Goal: Transaction & Acquisition: Download file/media

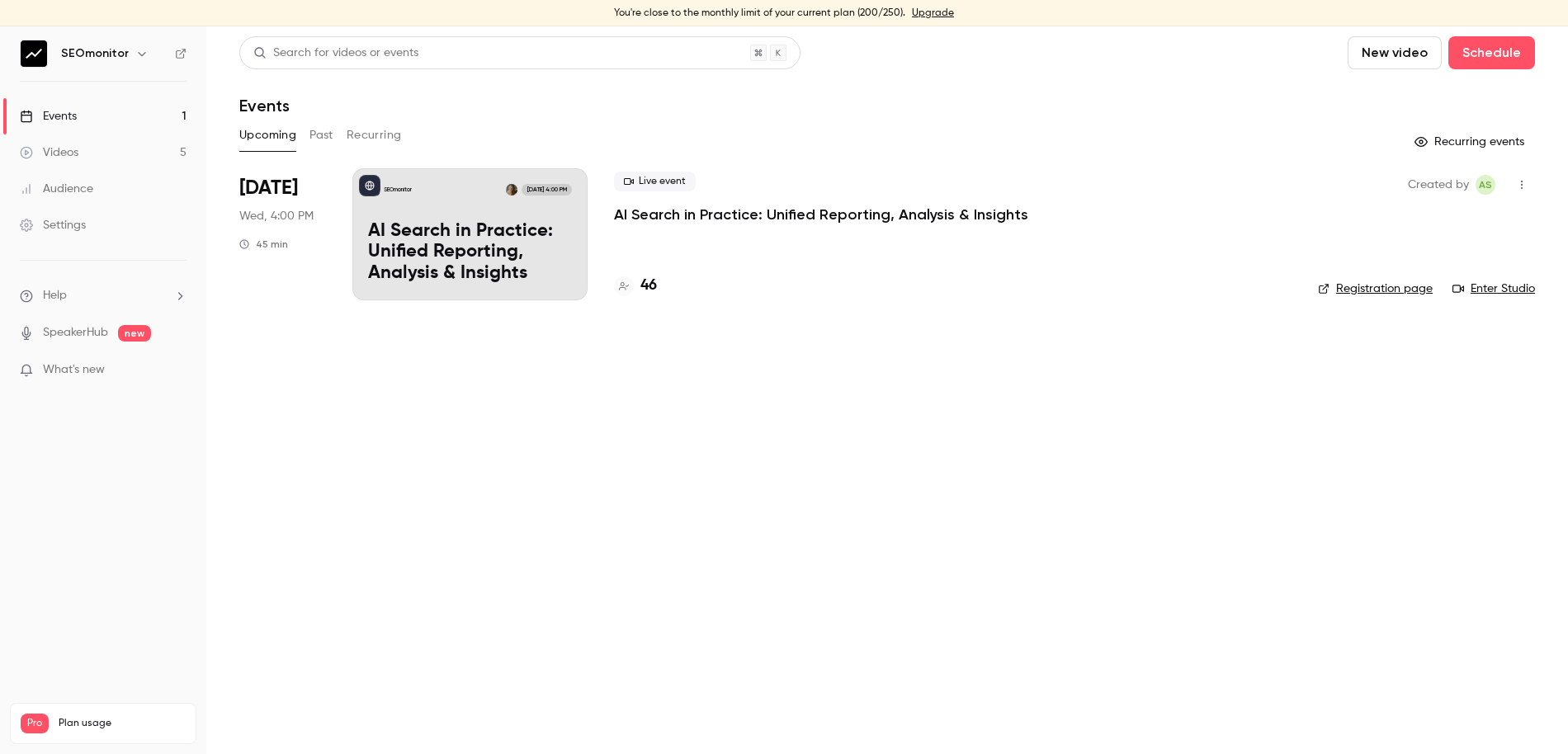
click at [96, 152] on link "Videos 5" at bounding box center [103, 152] width 206 height 37
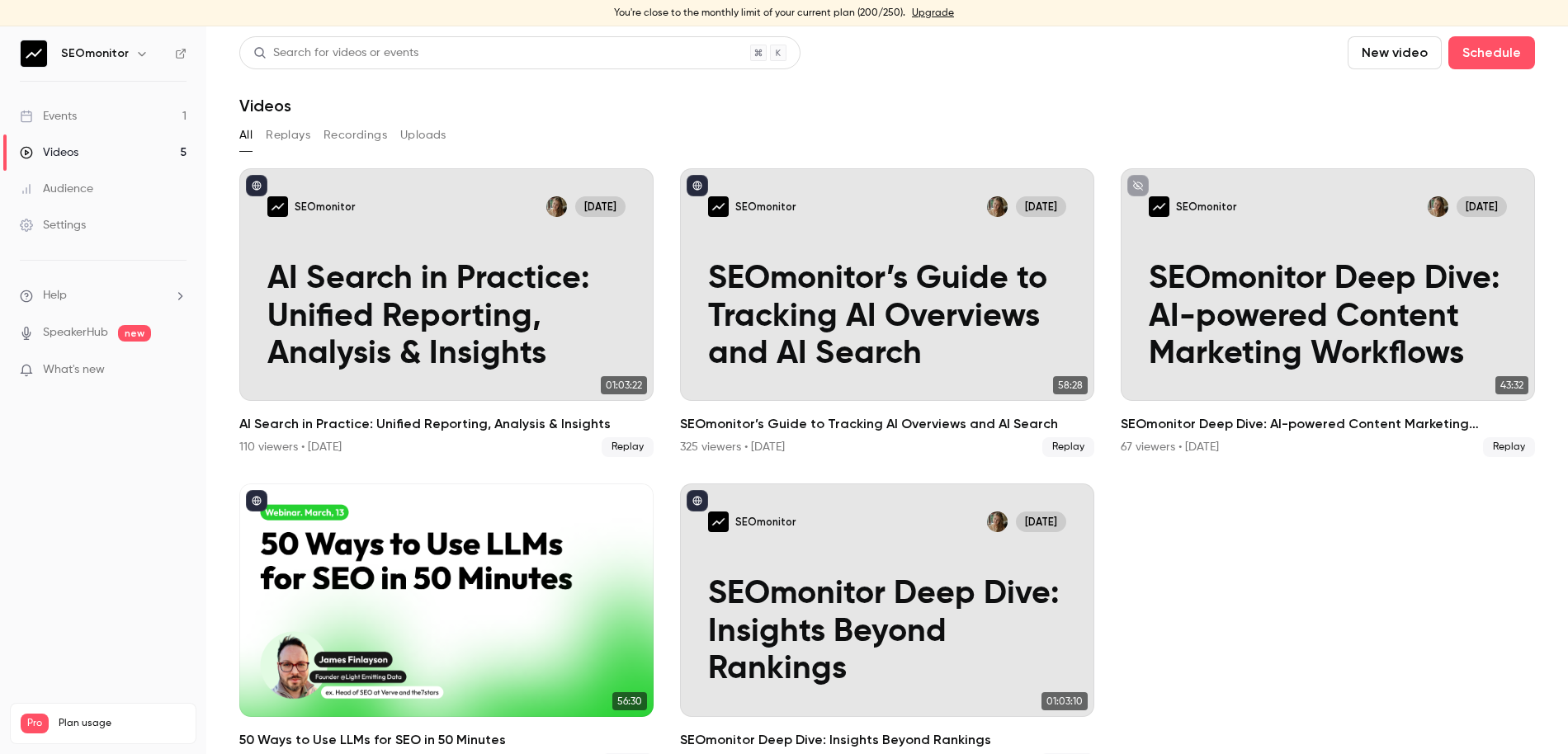
click at [94, 52] on h6 "SEOmonitor" at bounding box center [95, 53] width 68 height 17
click at [26, 51] on img at bounding box center [34, 53] width 26 height 26
click at [60, 300] on span "Help" at bounding box center [54, 296] width 24 height 17
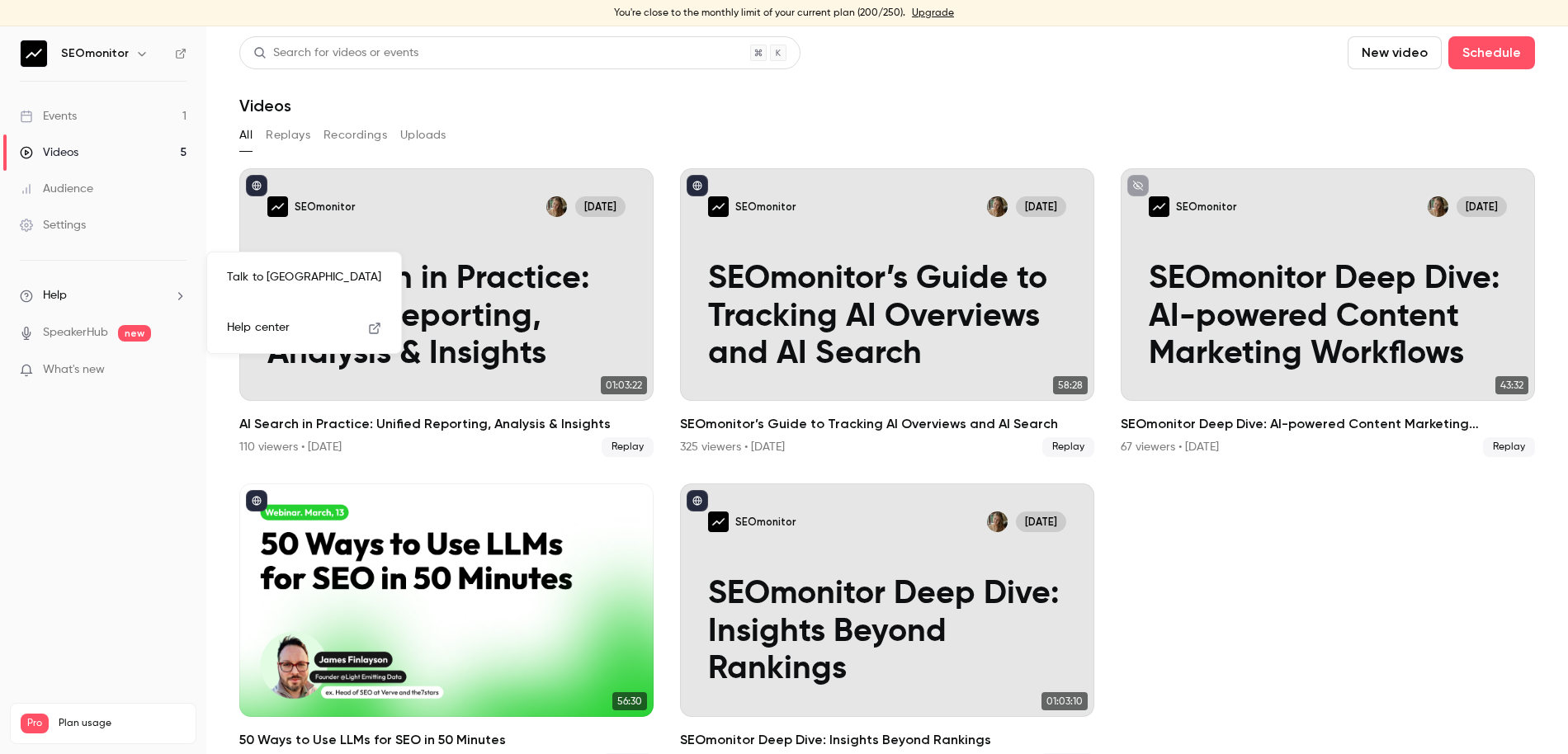
click at [63, 224] on div at bounding box center [784, 377] width 1568 height 754
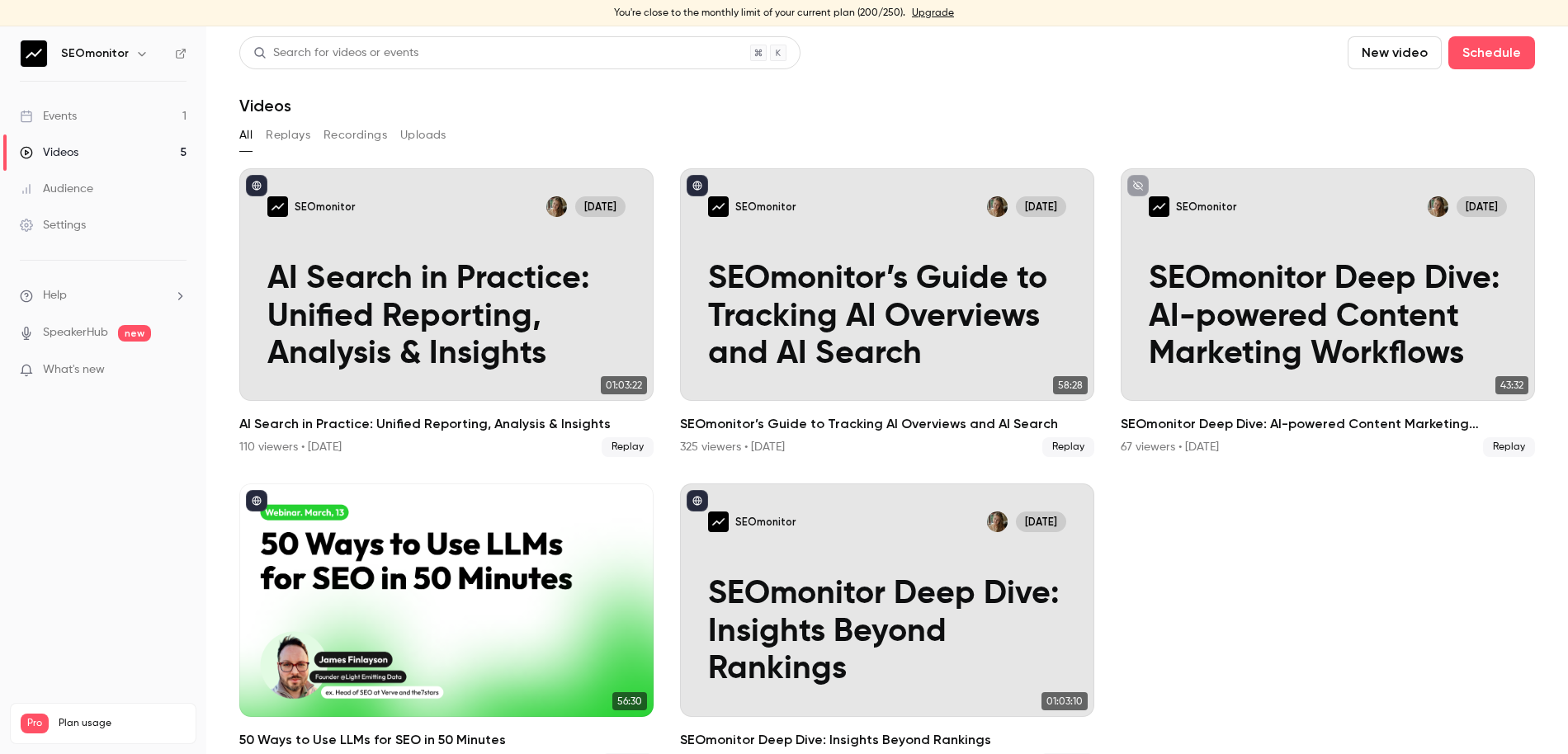
click at [63, 225] on div "Settings" at bounding box center [53, 225] width 66 height 17
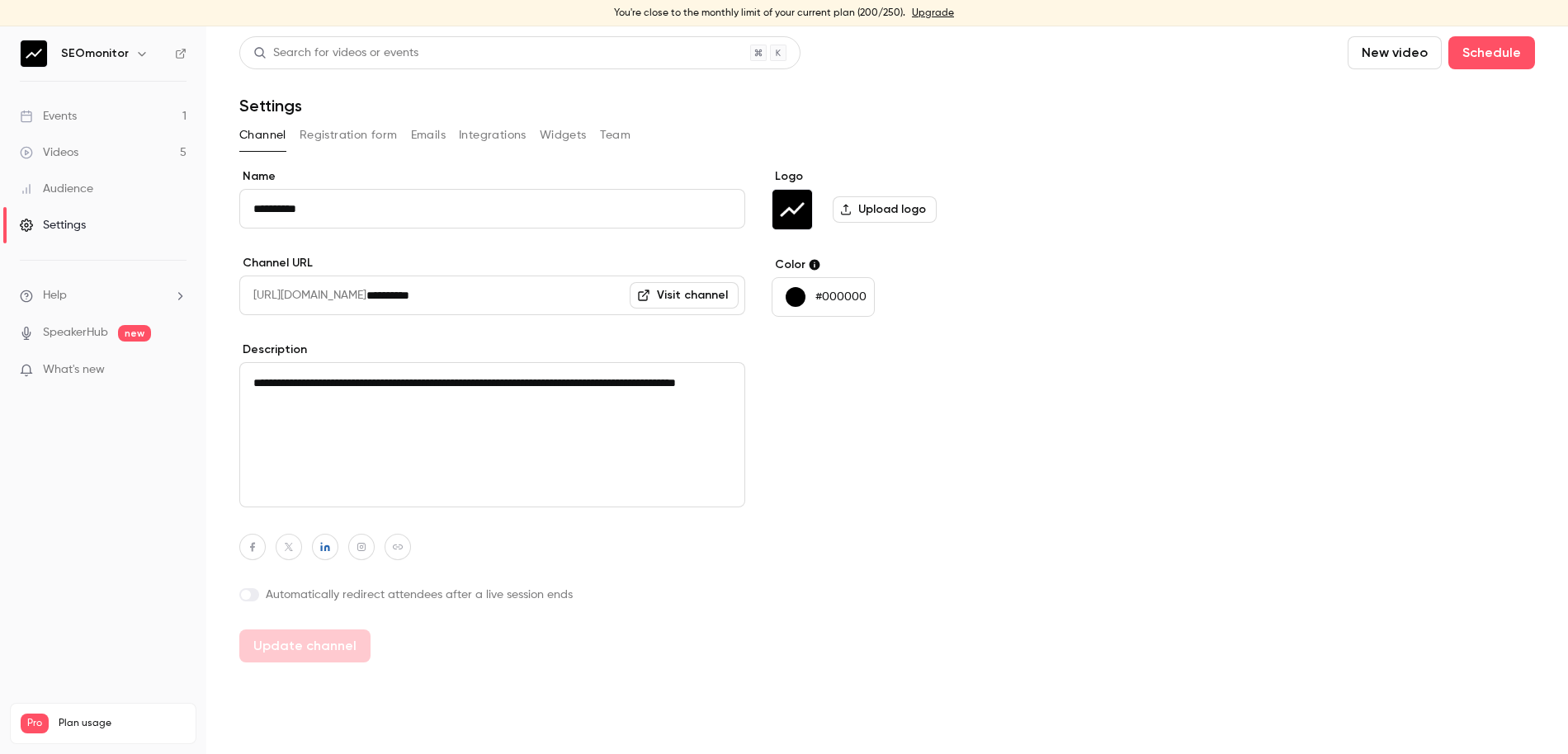
click at [77, 181] on div "Audience" at bounding box center [57, 189] width 73 height 17
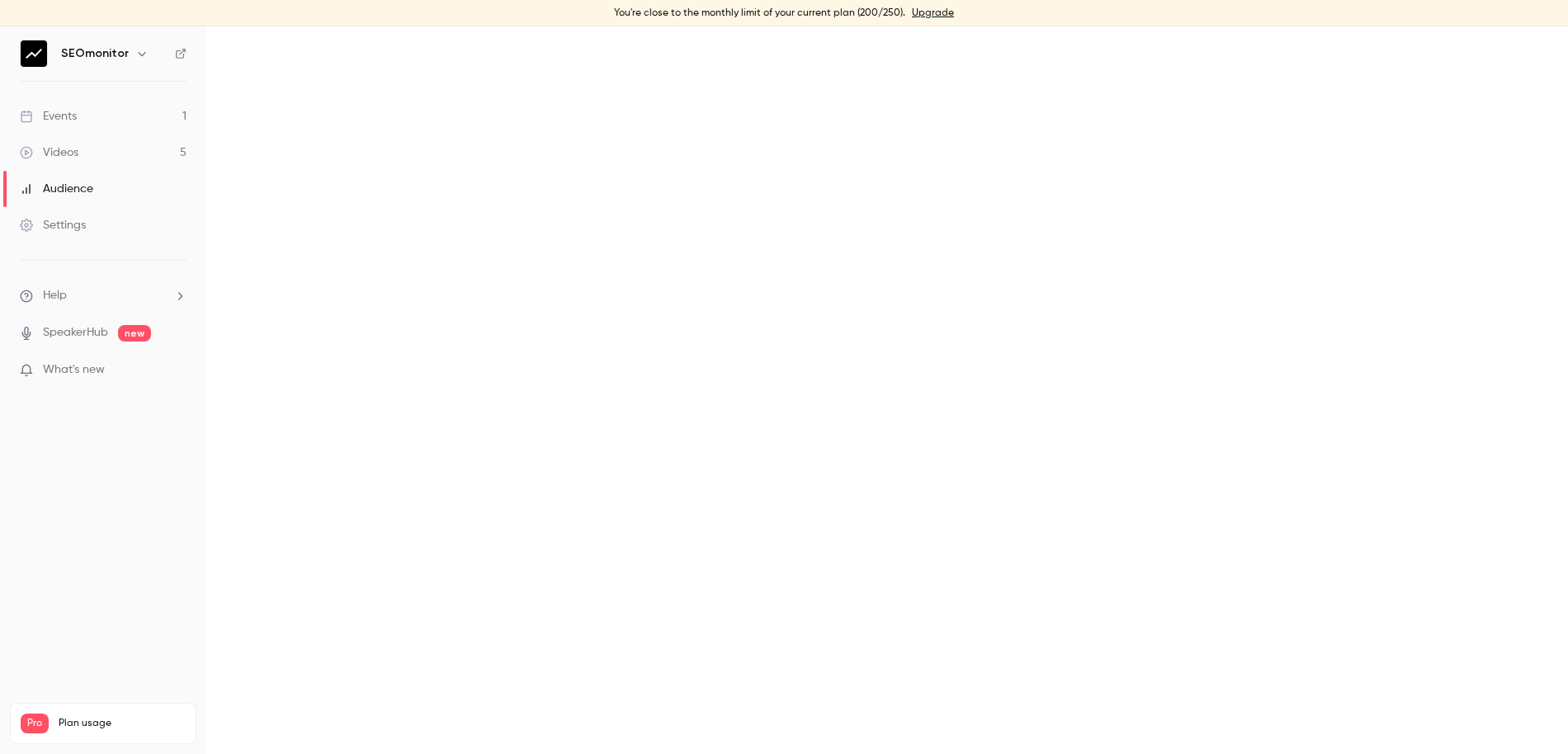
click at [83, 118] on link "Events 1" at bounding box center [103, 117] width 206 height 37
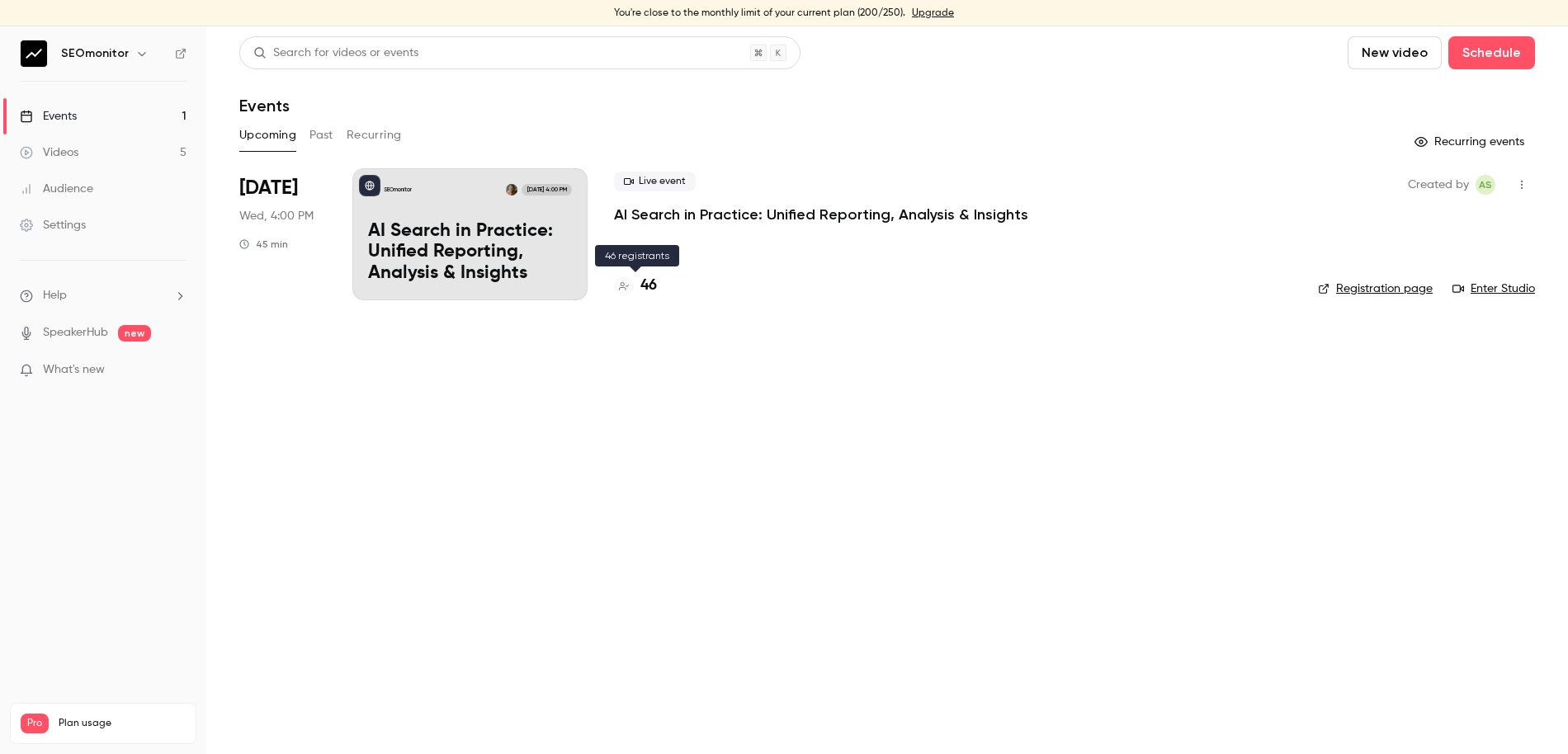
click at [653, 282] on h4 "46" at bounding box center [649, 286] width 17 height 23
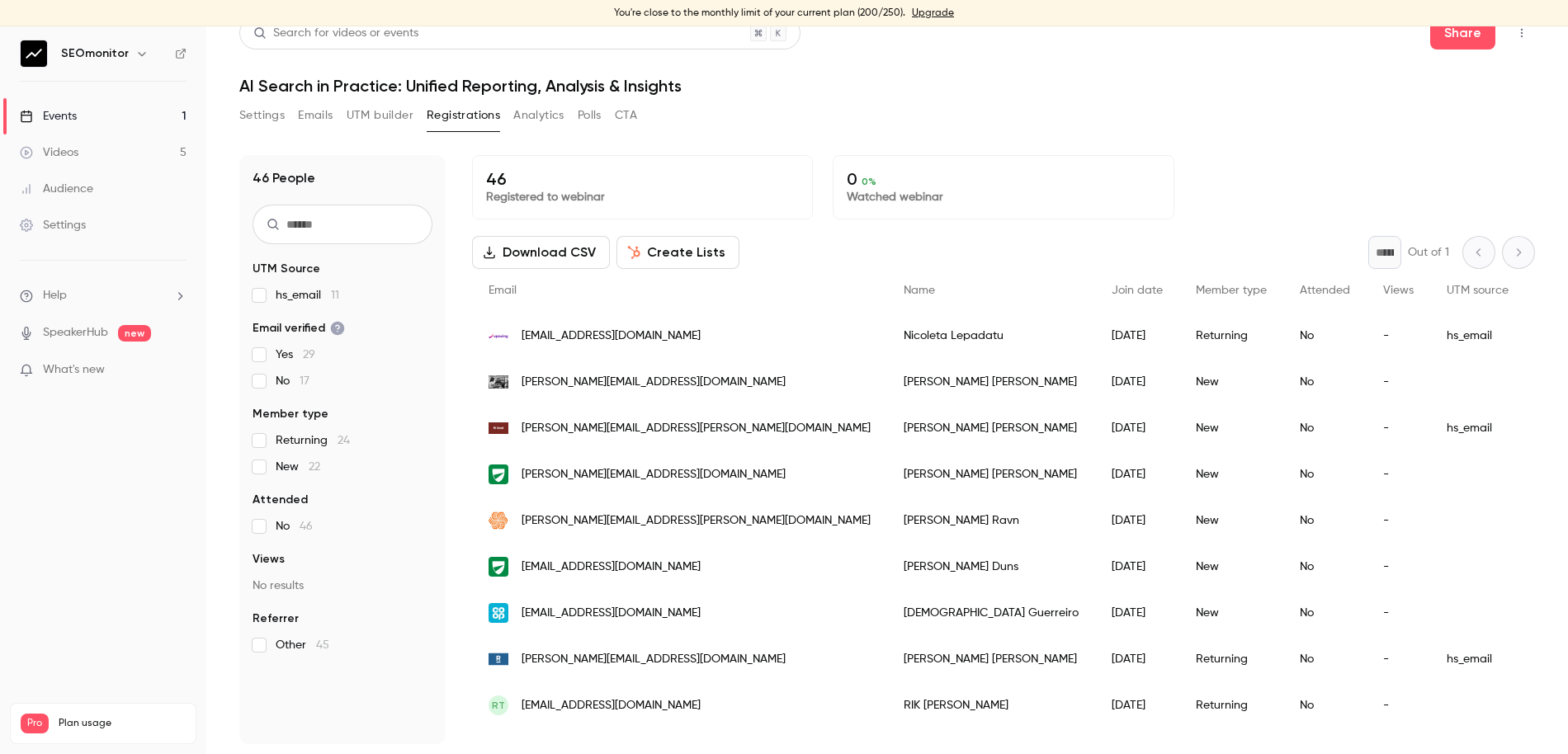
click at [135, 53] on icon "button" at bounding box center [141, 53] width 13 height 13
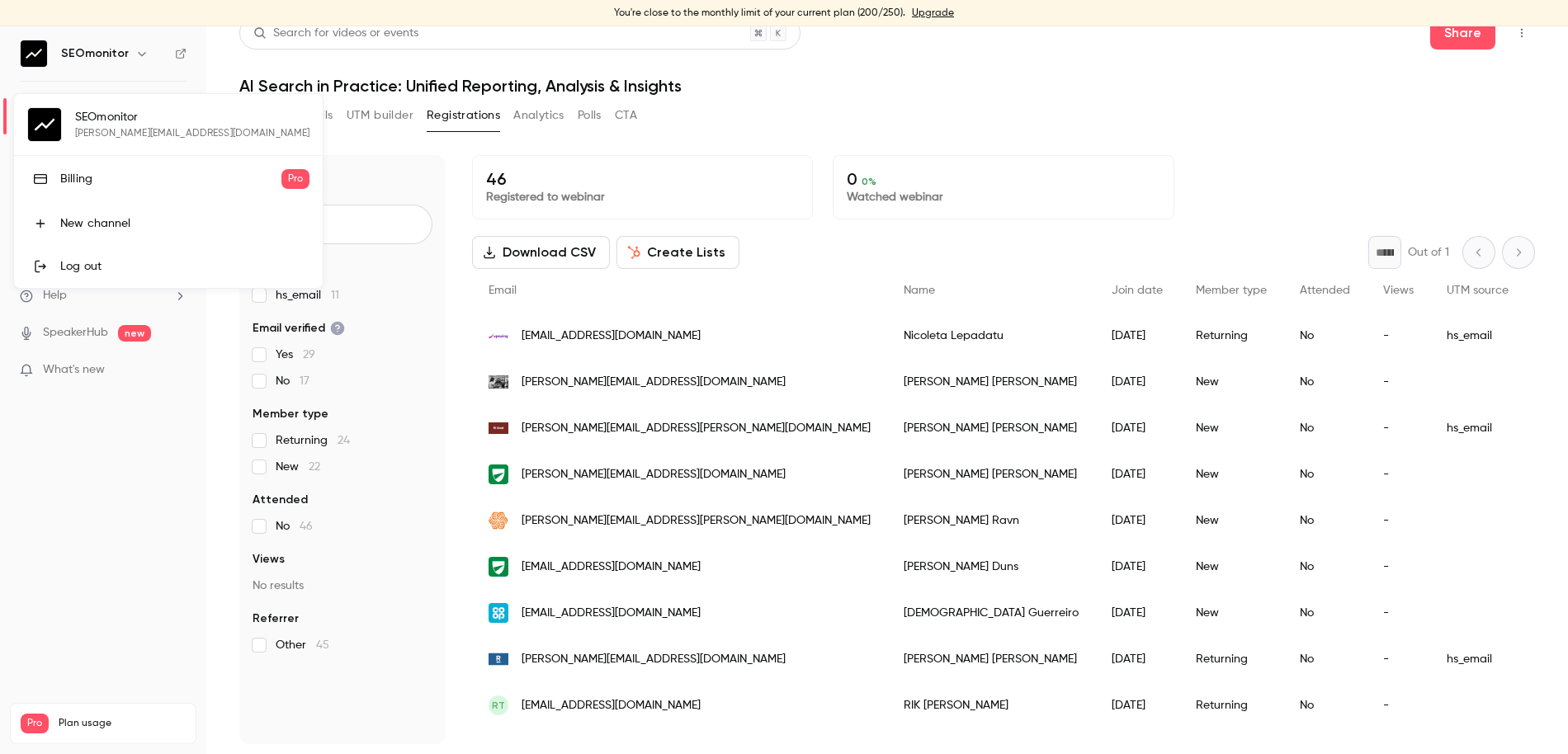
click at [81, 178] on div "Billing" at bounding box center [171, 178] width 221 height 17
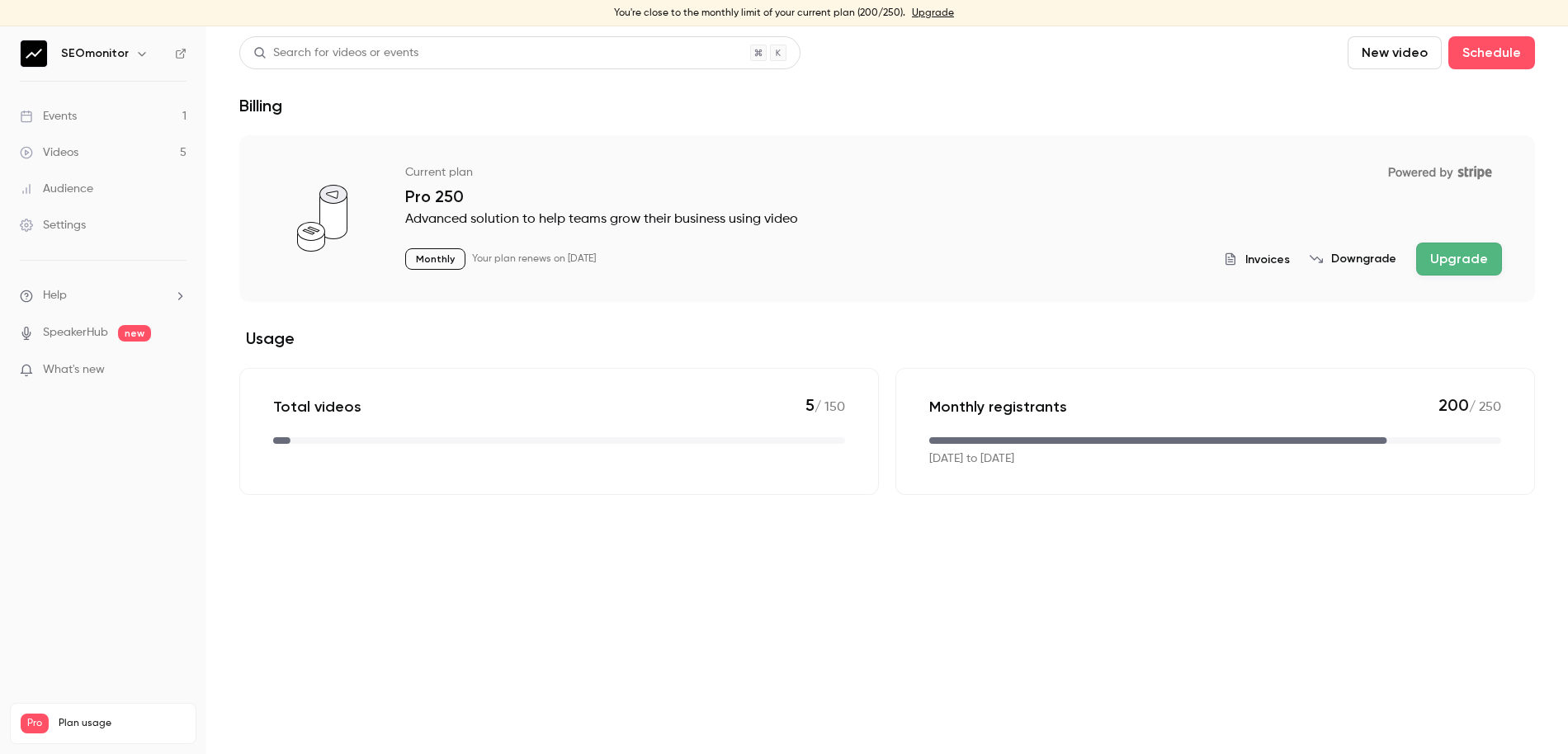
click at [120, 162] on link "Videos 5" at bounding box center [103, 152] width 206 height 37
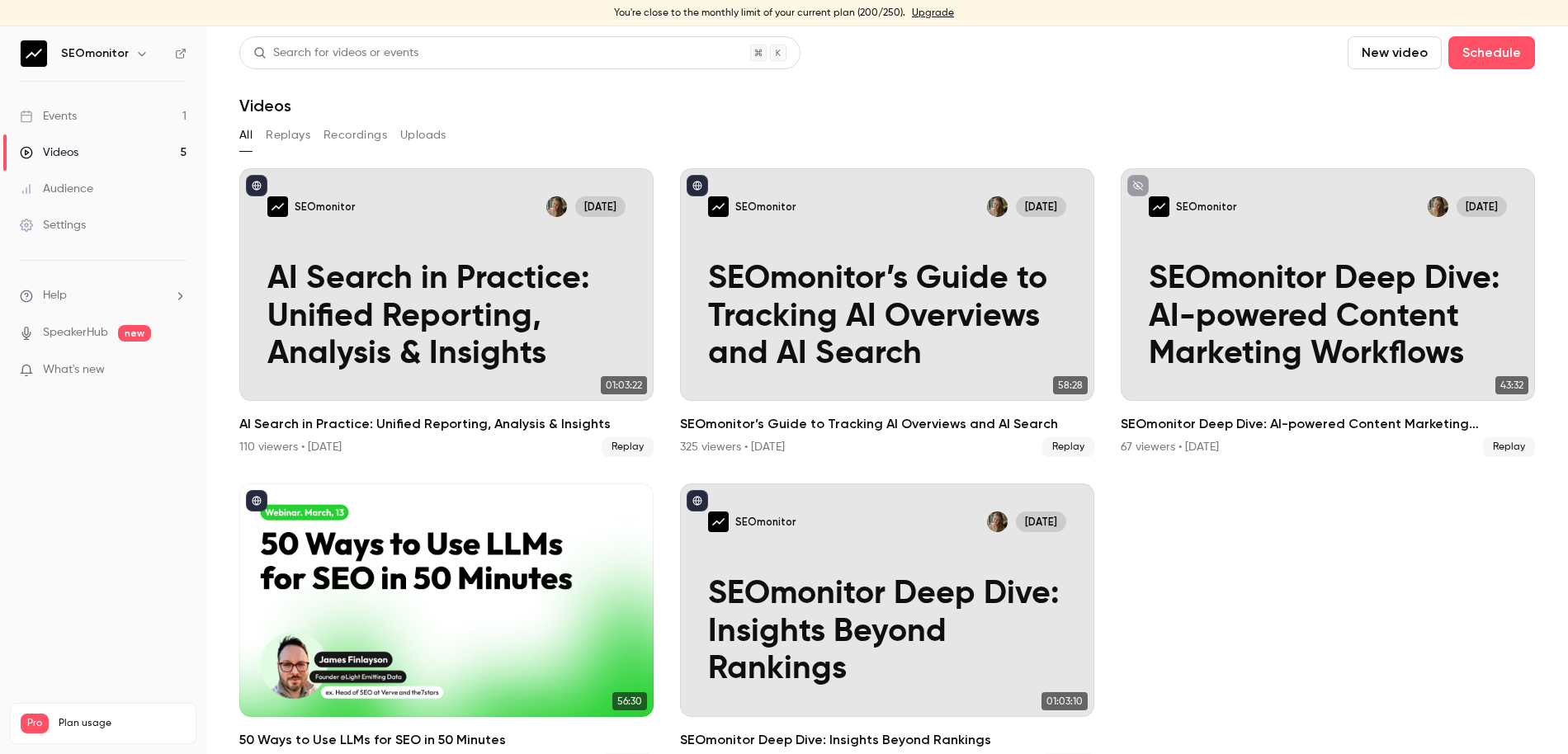
click at [141, 123] on link "Events 1" at bounding box center [103, 117] width 206 height 37
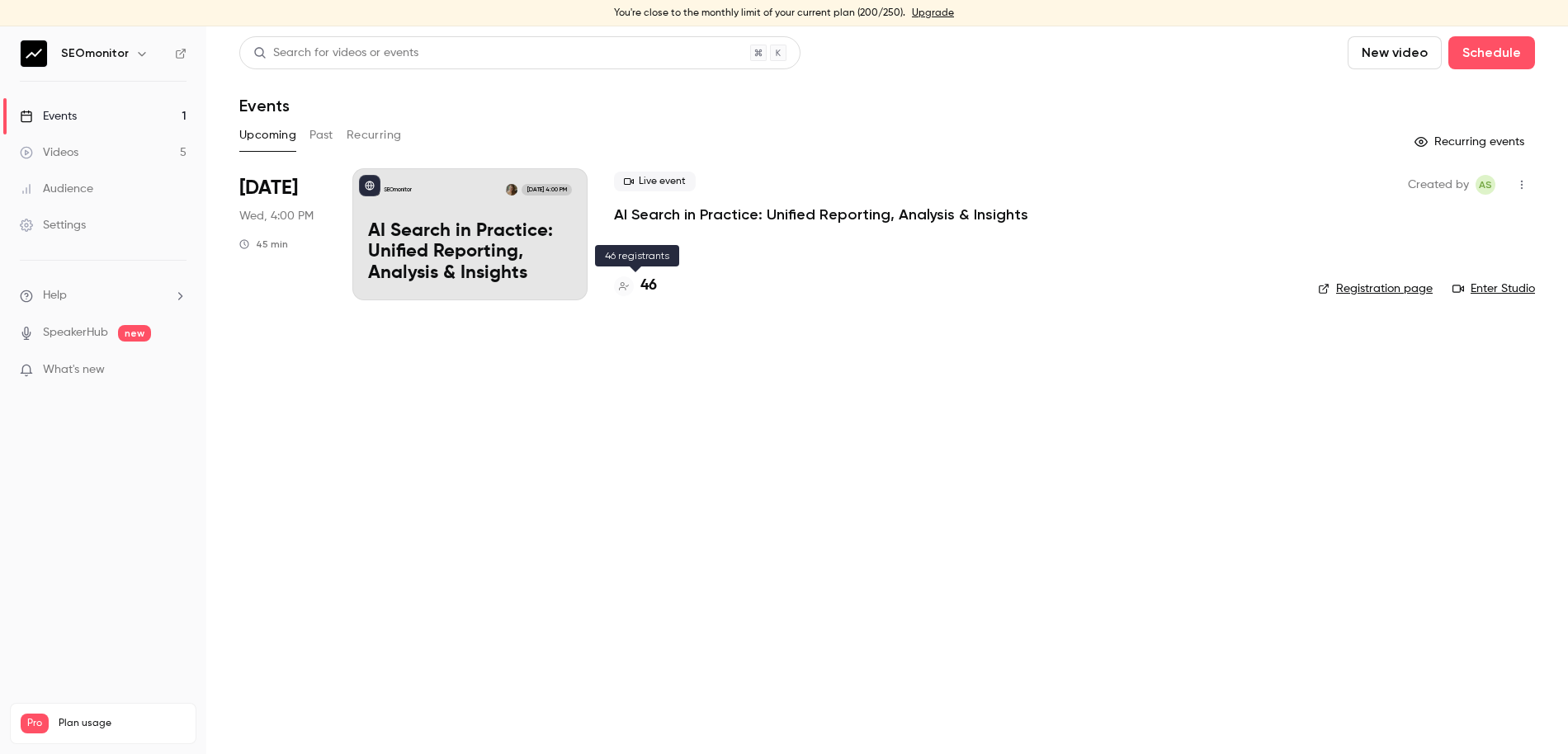
click at [651, 279] on h4 "46" at bounding box center [649, 286] width 17 height 23
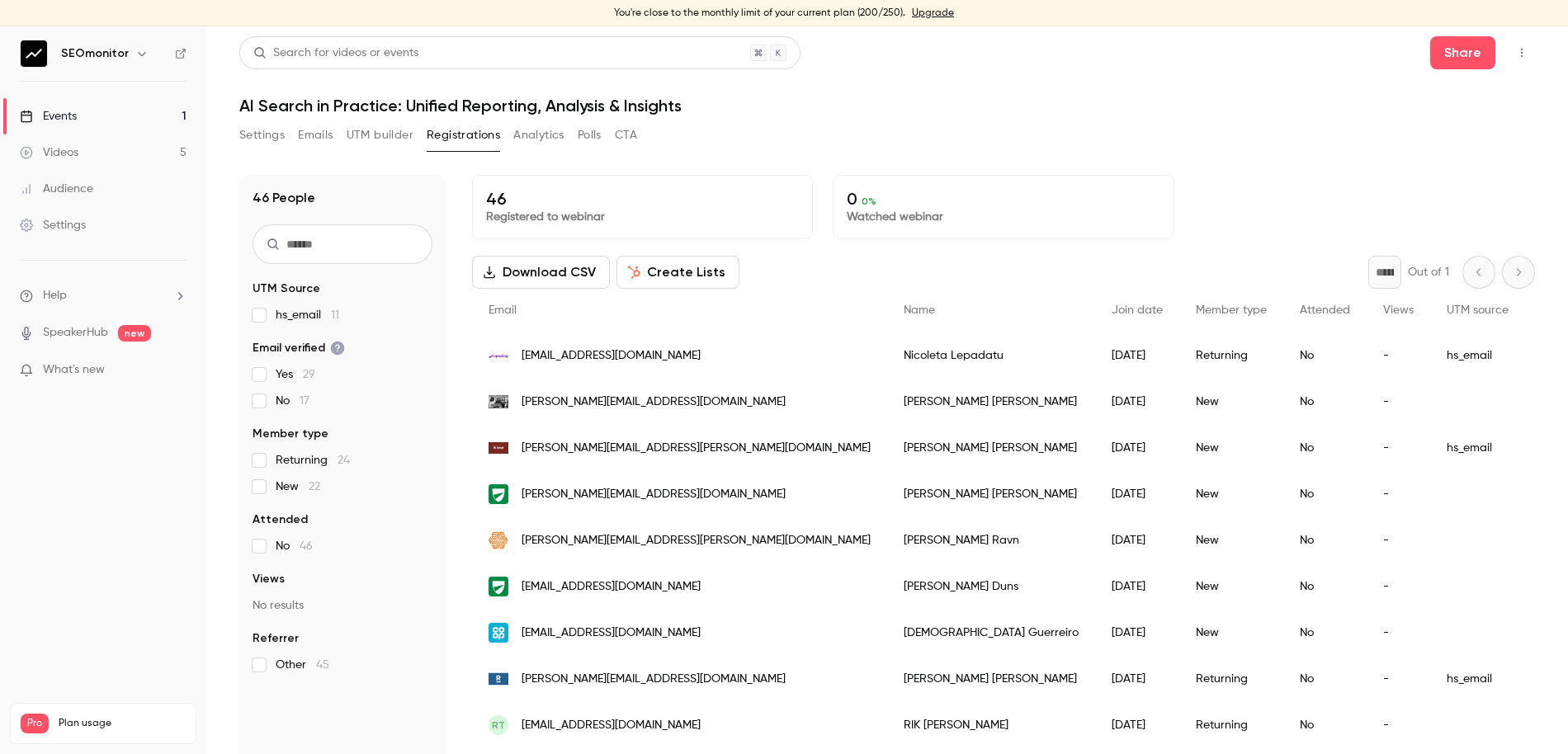
click at [692, 277] on button "Create Lists" at bounding box center [677, 273] width 123 height 33
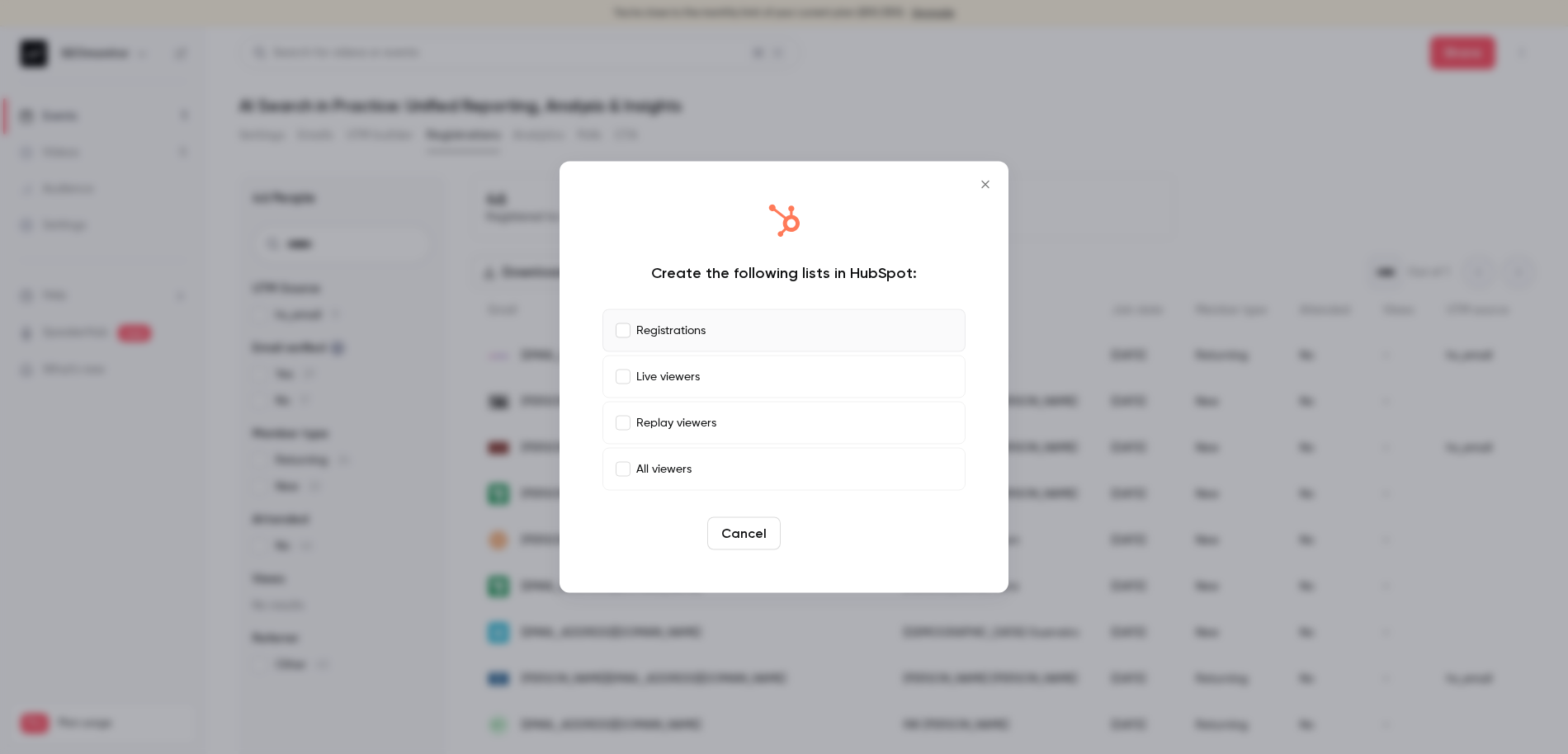
click at [841, 527] on button "Create" at bounding box center [824, 534] width 74 height 33
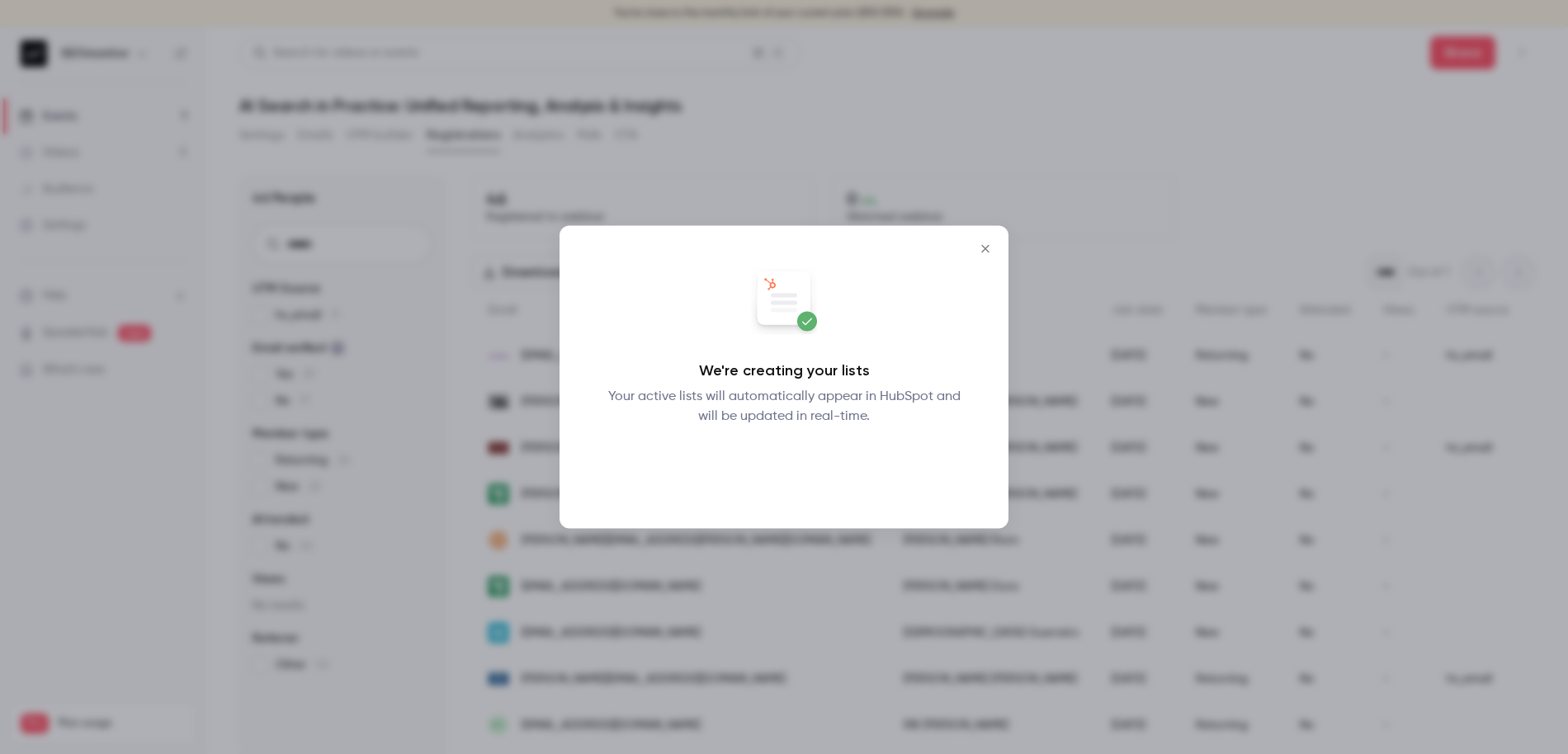
click at [789, 470] on button "Okay" at bounding box center [784, 469] width 60 height 33
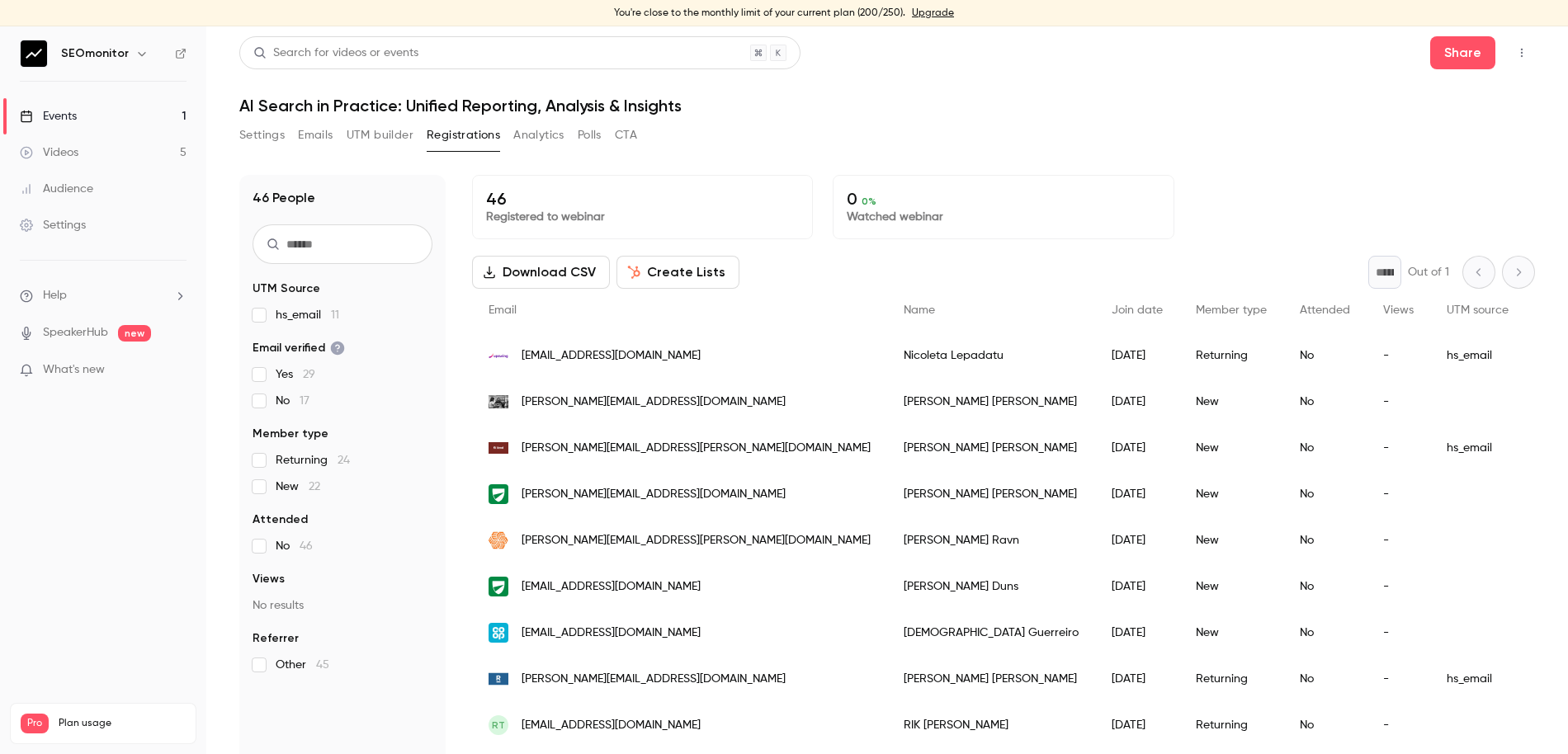
click at [558, 273] on button "Download CSV" at bounding box center [541, 273] width 138 height 33
